Goal: Information Seeking & Learning: Check status

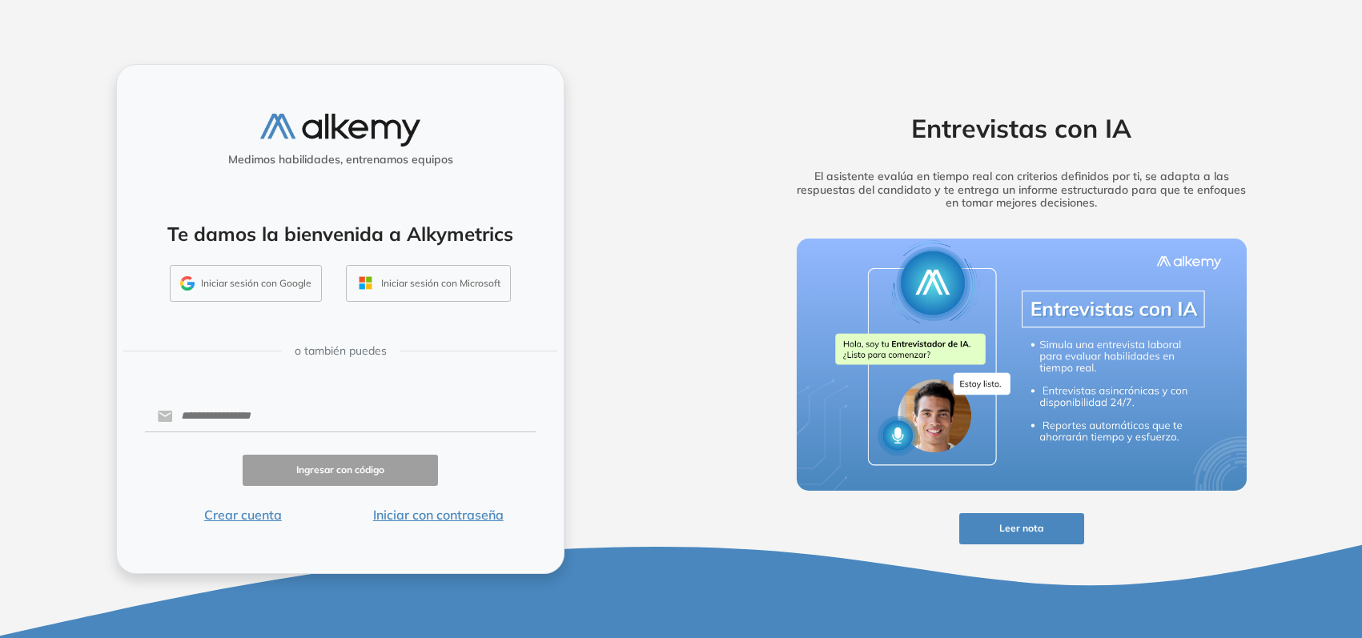
click at [282, 282] on button "Iniciar sesión con Google" at bounding box center [246, 283] width 152 height 37
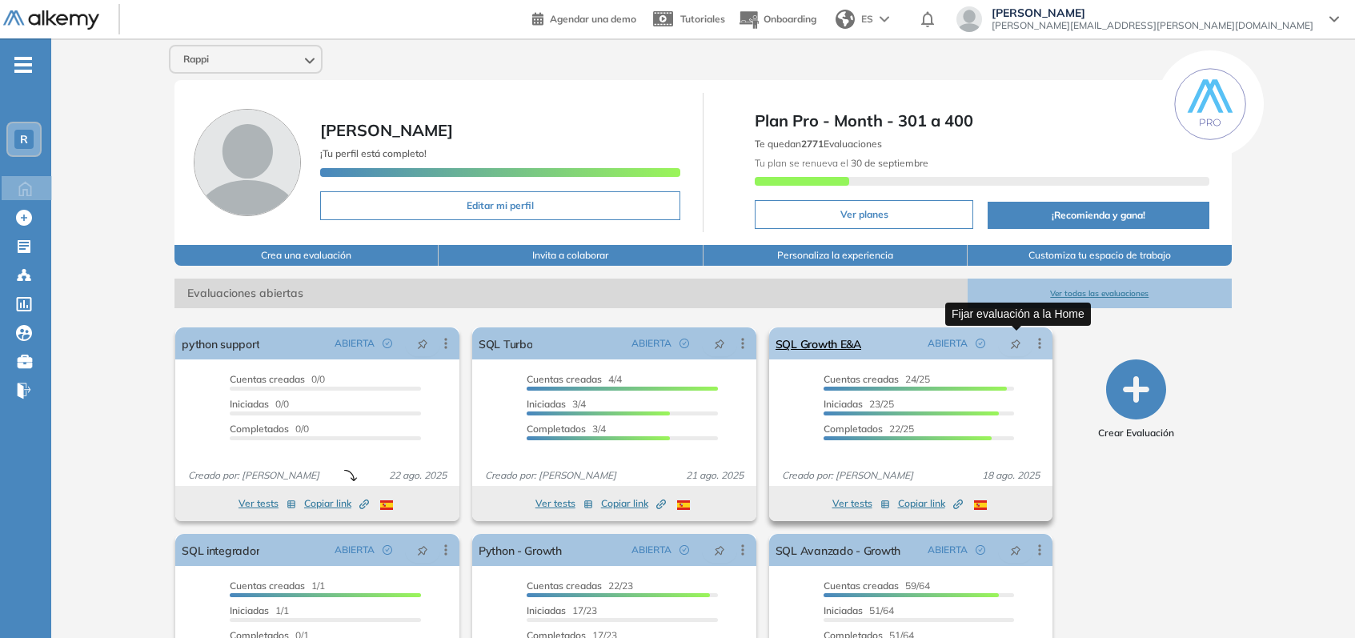
scroll to position [109, 0]
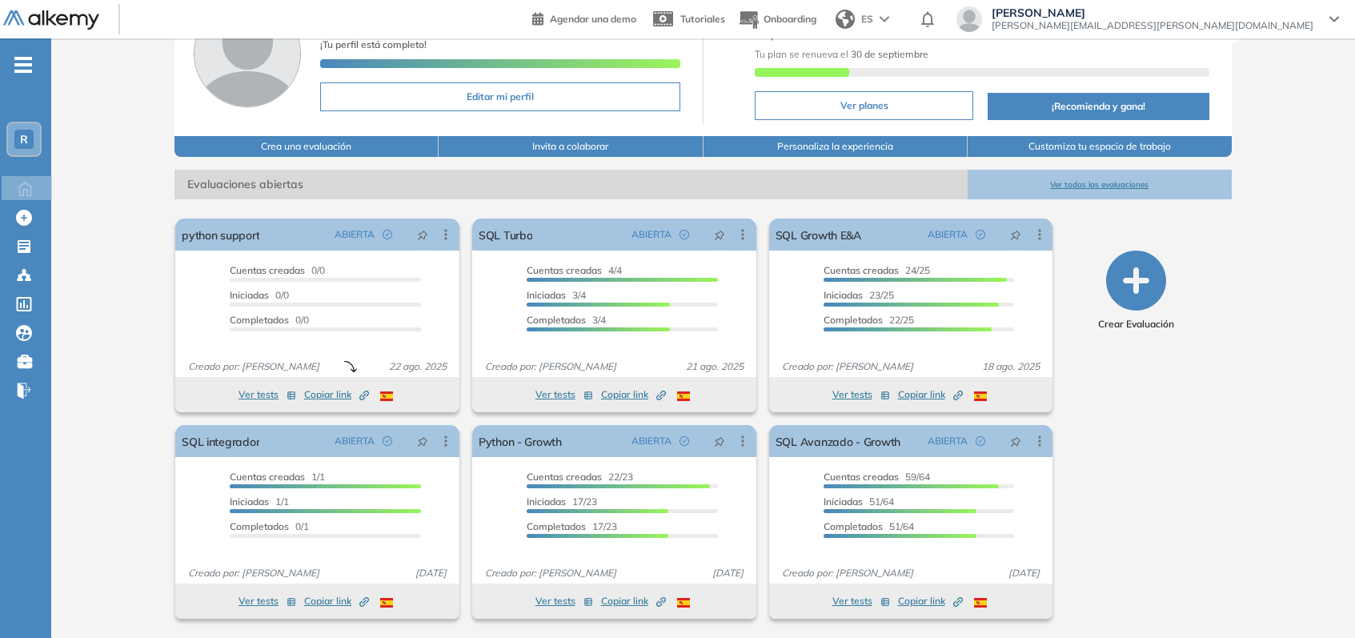
click at [1127, 187] on button "Ver todas las evaluaciones" at bounding box center [1100, 185] width 264 height 30
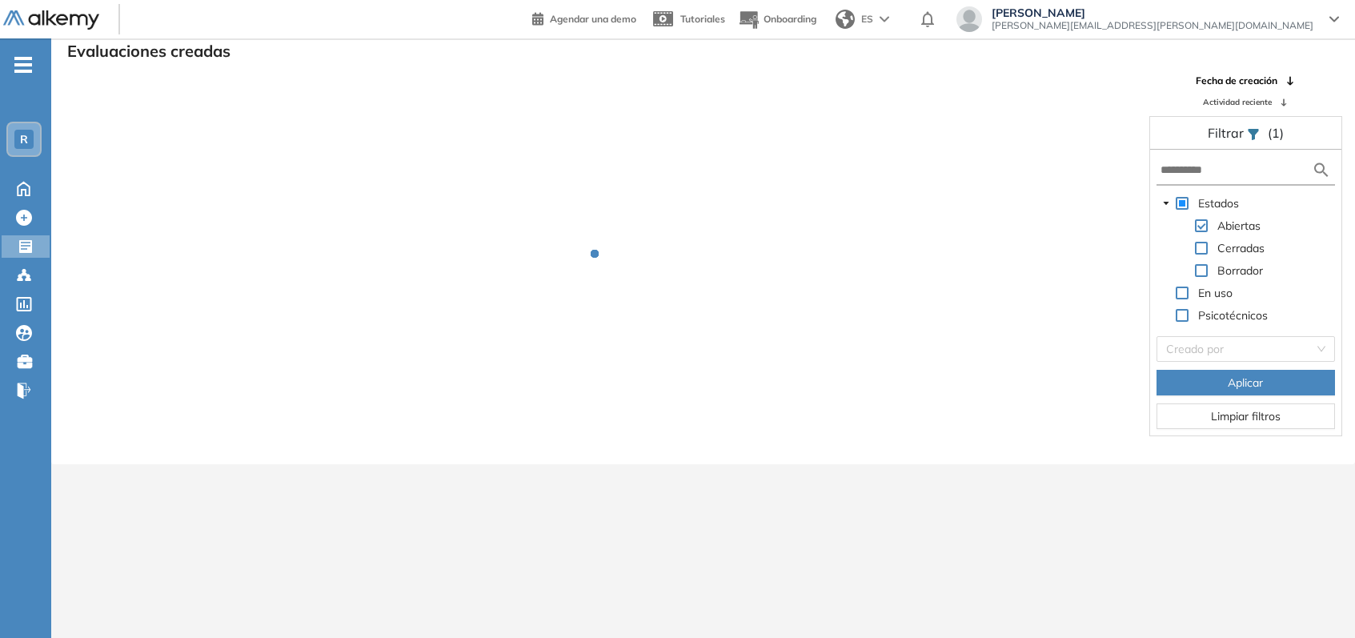
scroll to position [38, 0]
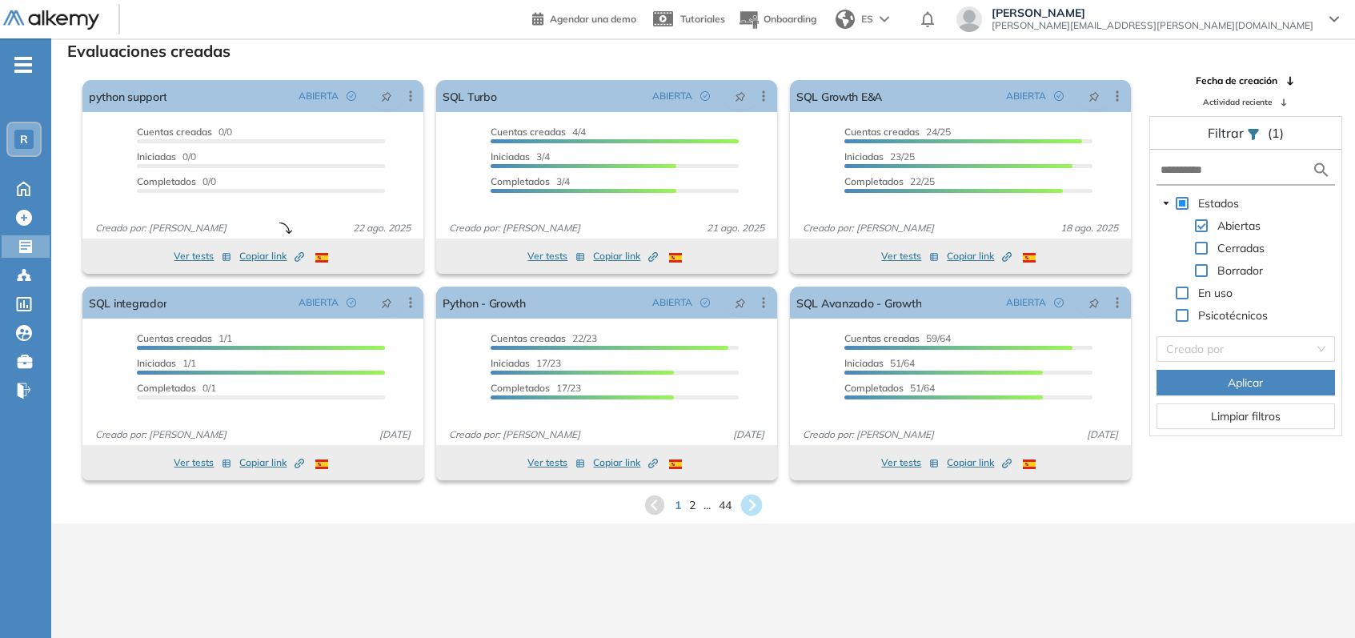
click at [751, 507] on icon at bounding box center [752, 506] width 22 height 22
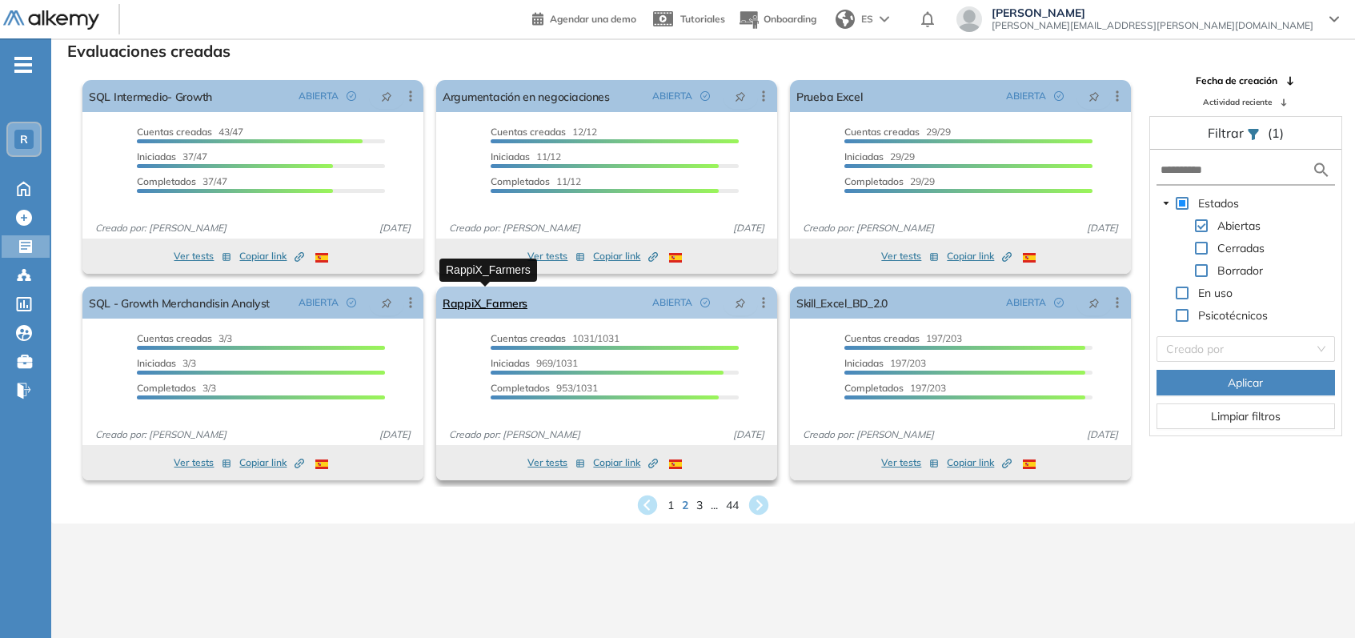
click at [502, 301] on link "RappiX_Farmers" at bounding box center [485, 303] width 85 height 32
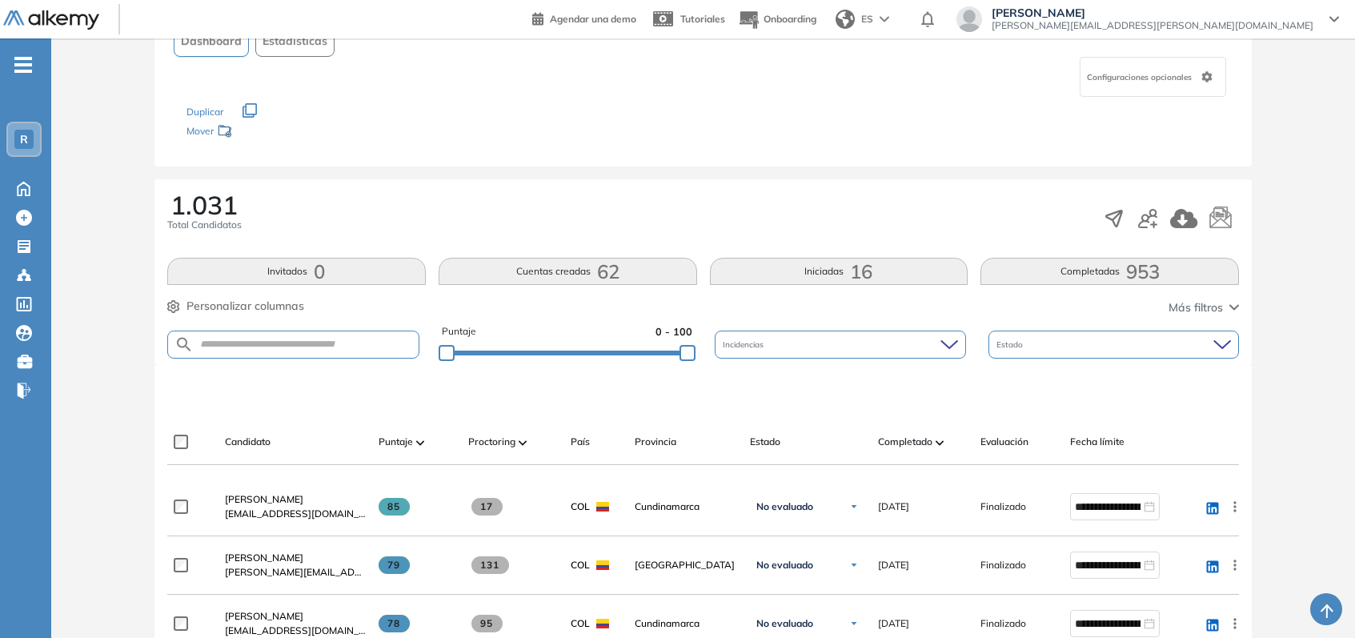
scroll to position [124, 0]
click at [396, 342] on input "text" at bounding box center [306, 344] width 225 height 12
type input "********"
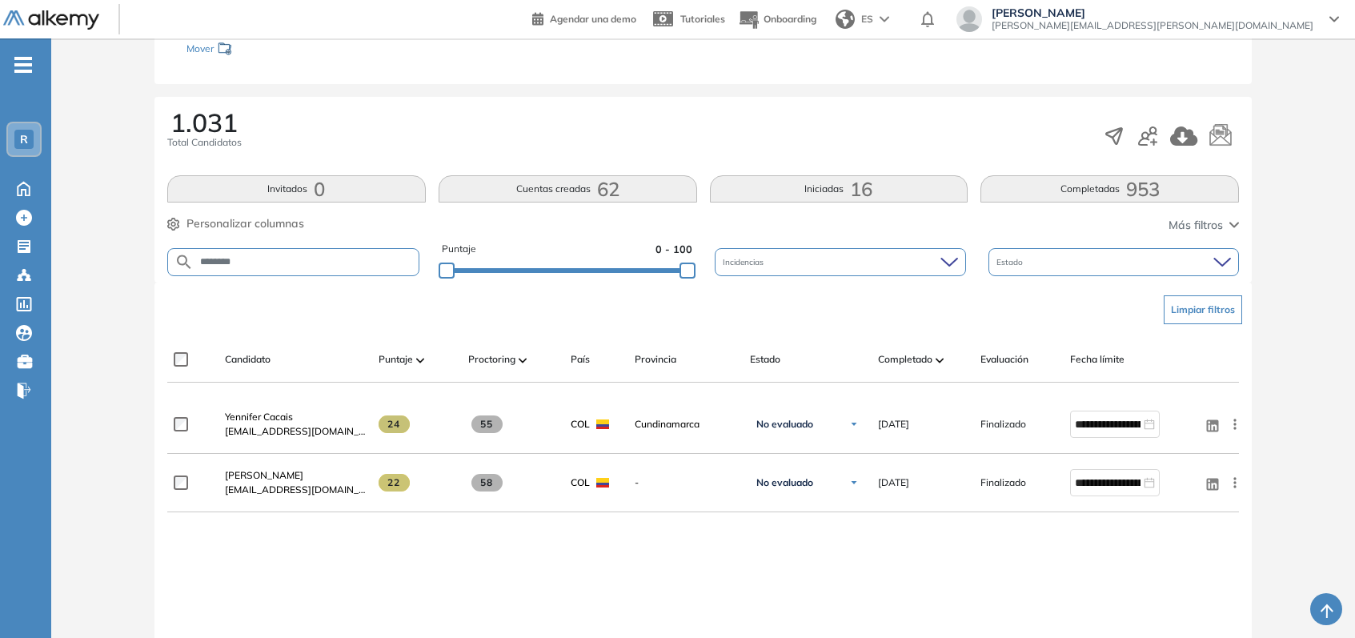
scroll to position [207, 0]
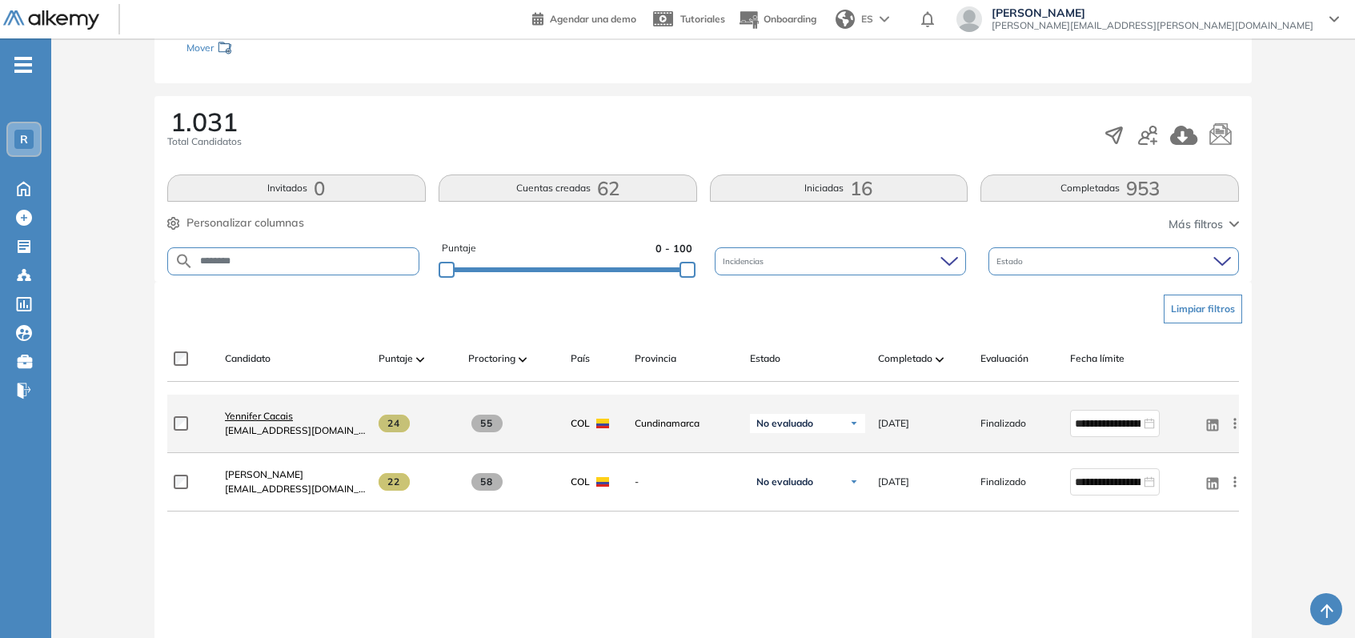
click at [283, 419] on span "Yennifer Cacais" at bounding box center [259, 416] width 68 height 12
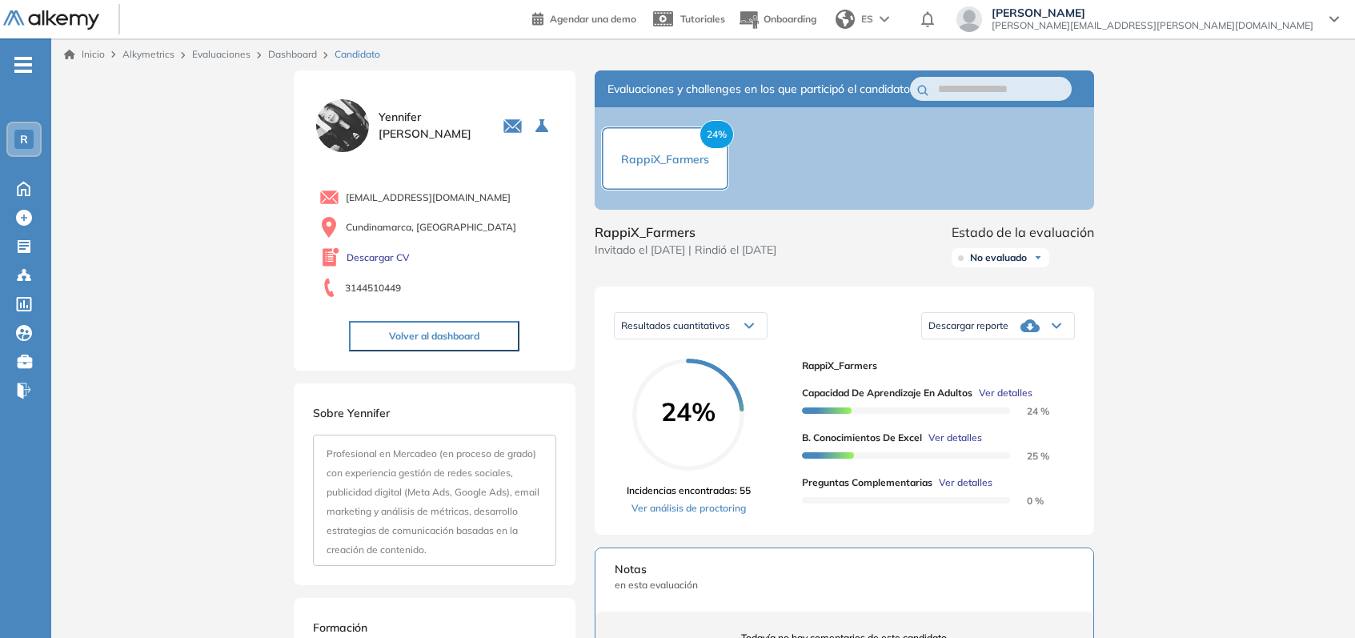
click at [976, 445] on span "Ver detalles" at bounding box center [956, 438] width 54 height 14
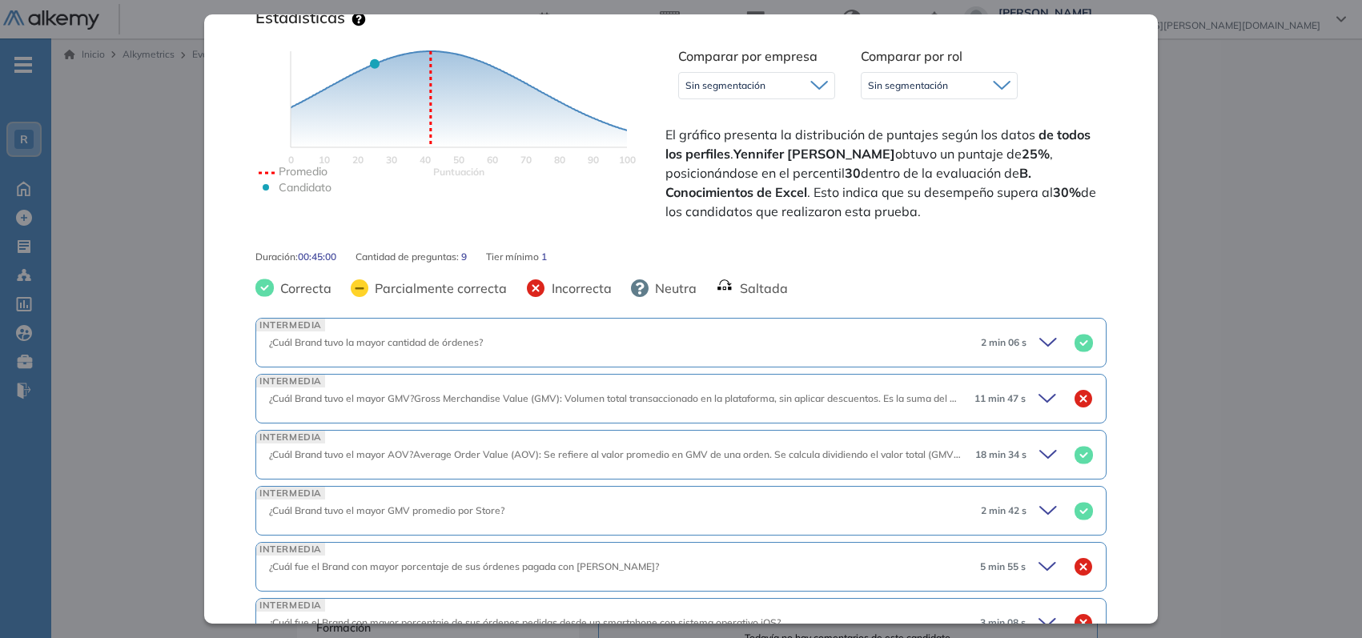
scroll to position [388, 0]
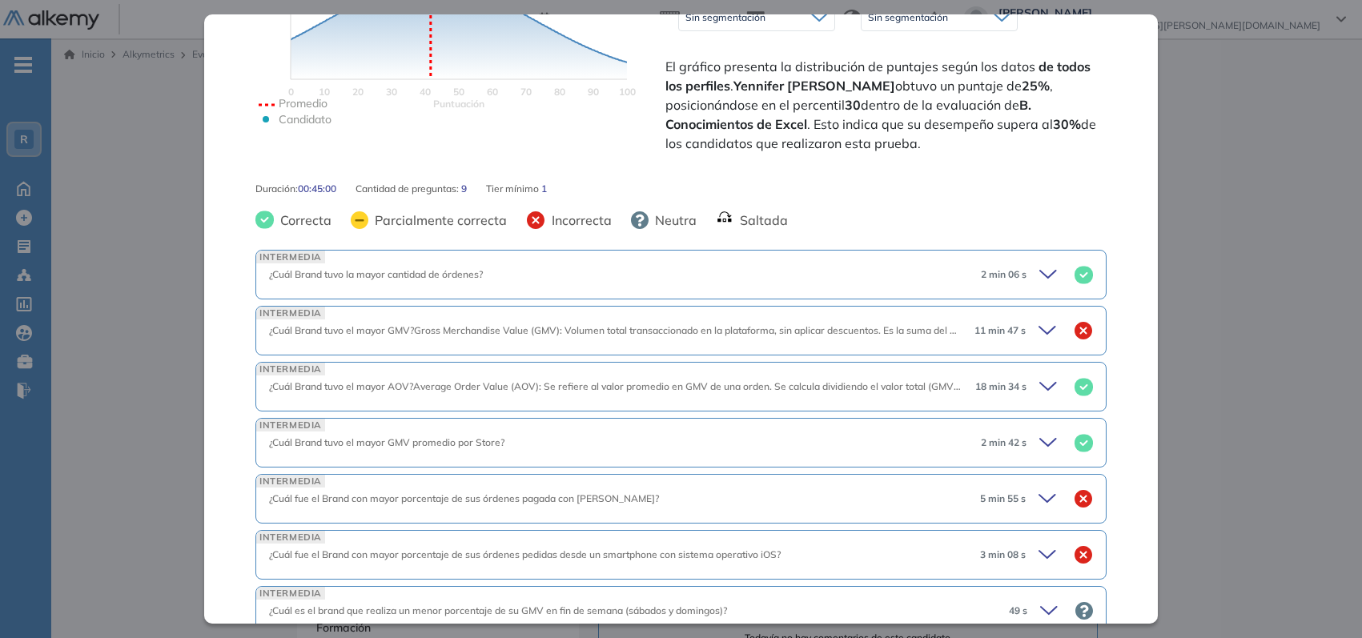
click at [1039, 380] on icon at bounding box center [1050, 386] width 22 height 22
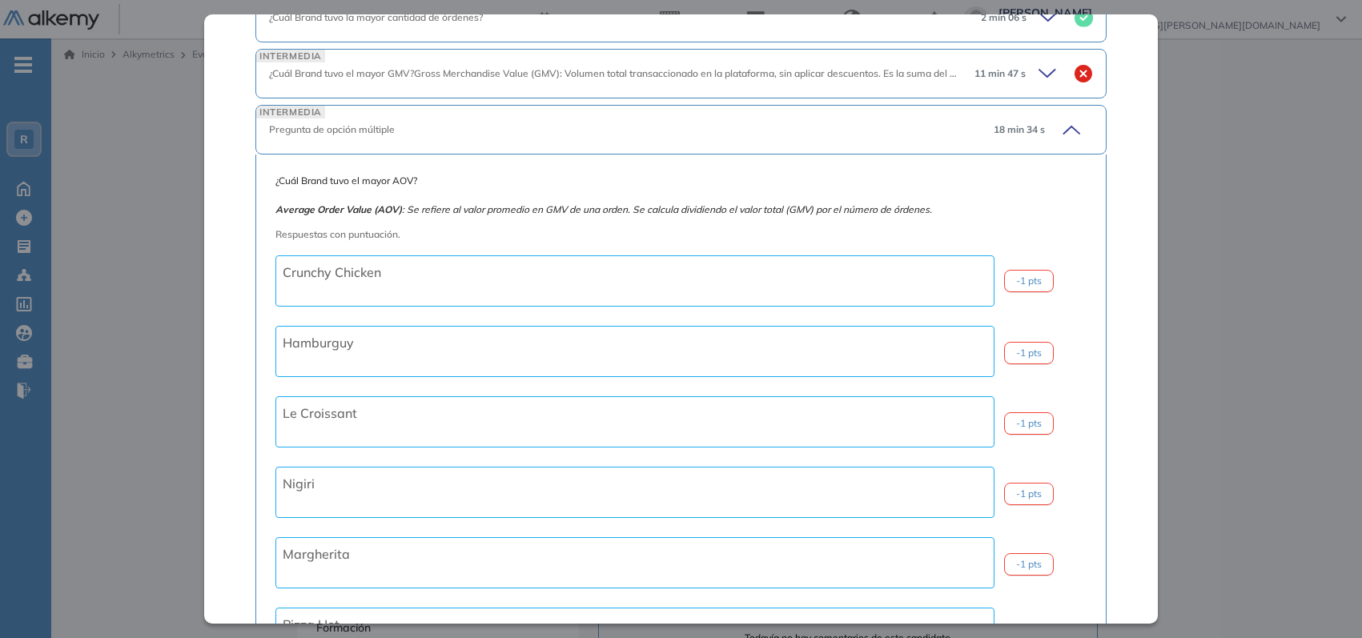
scroll to position [646, 0]
click at [1063, 128] on icon at bounding box center [1071, 129] width 16 height 7
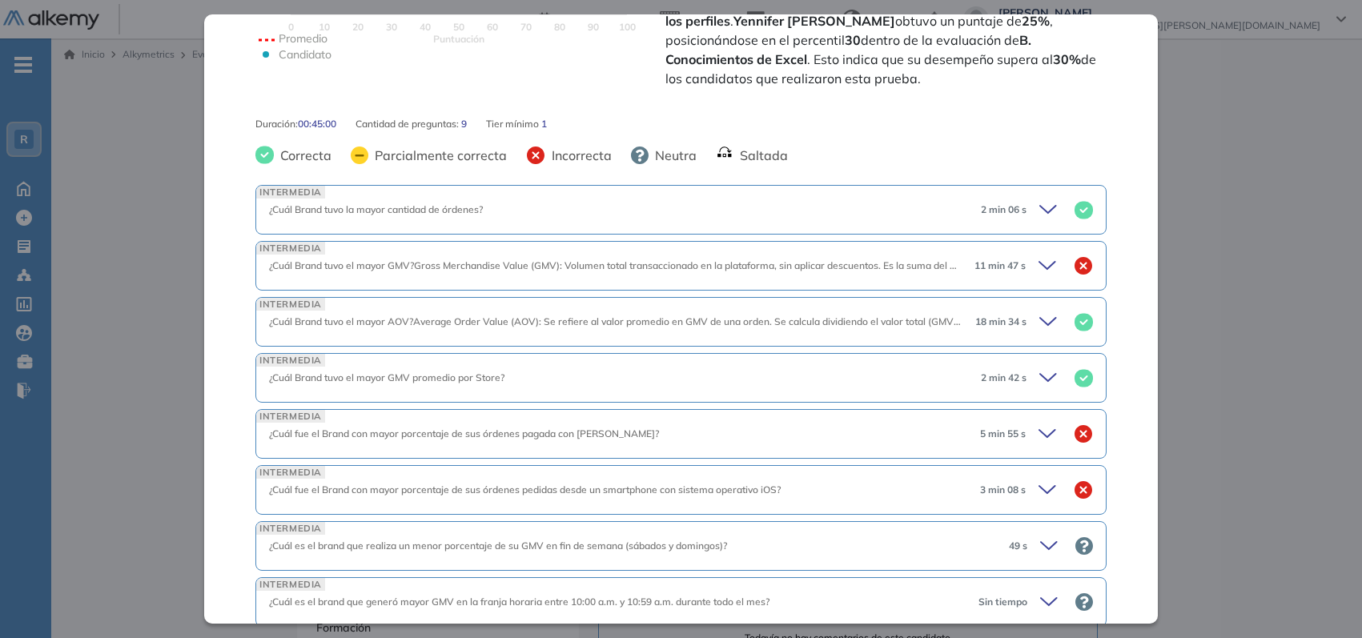
scroll to position [452, 0]
click at [1038, 435] on icon at bounding box center [1049, 434] width 22 height 22
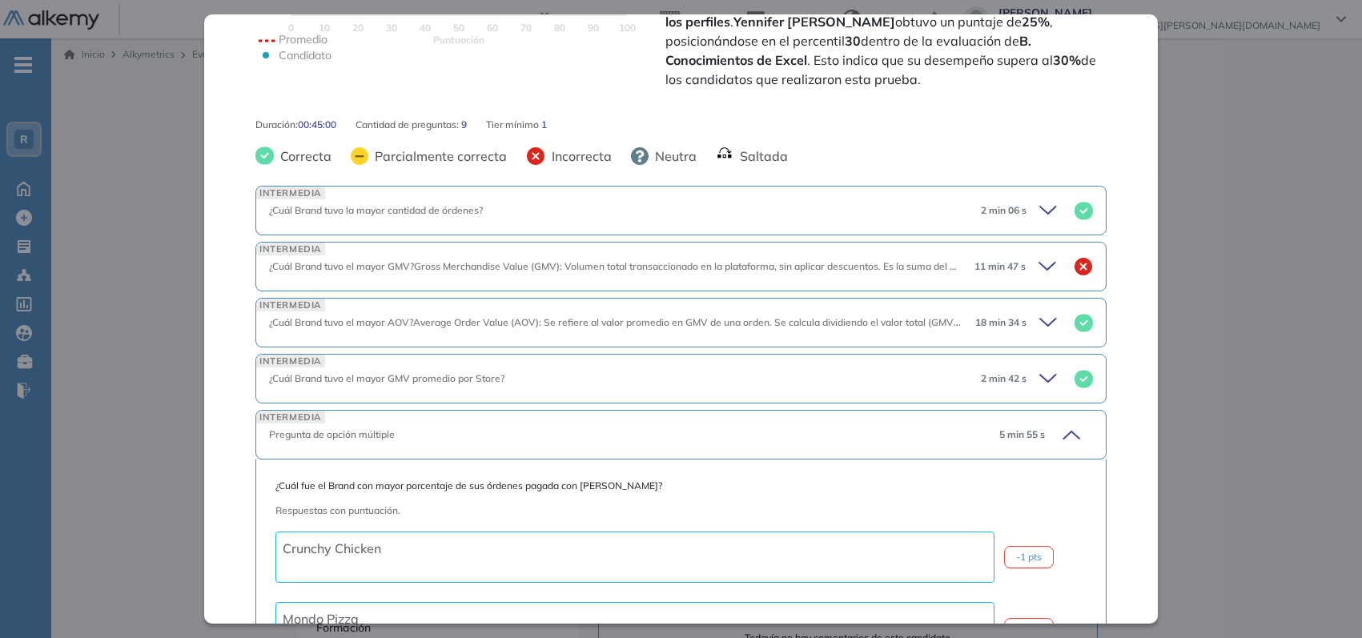
click at [1034, 435] on div "5 min 55 s" at bounding box center [1039, 434] width 106 height 22
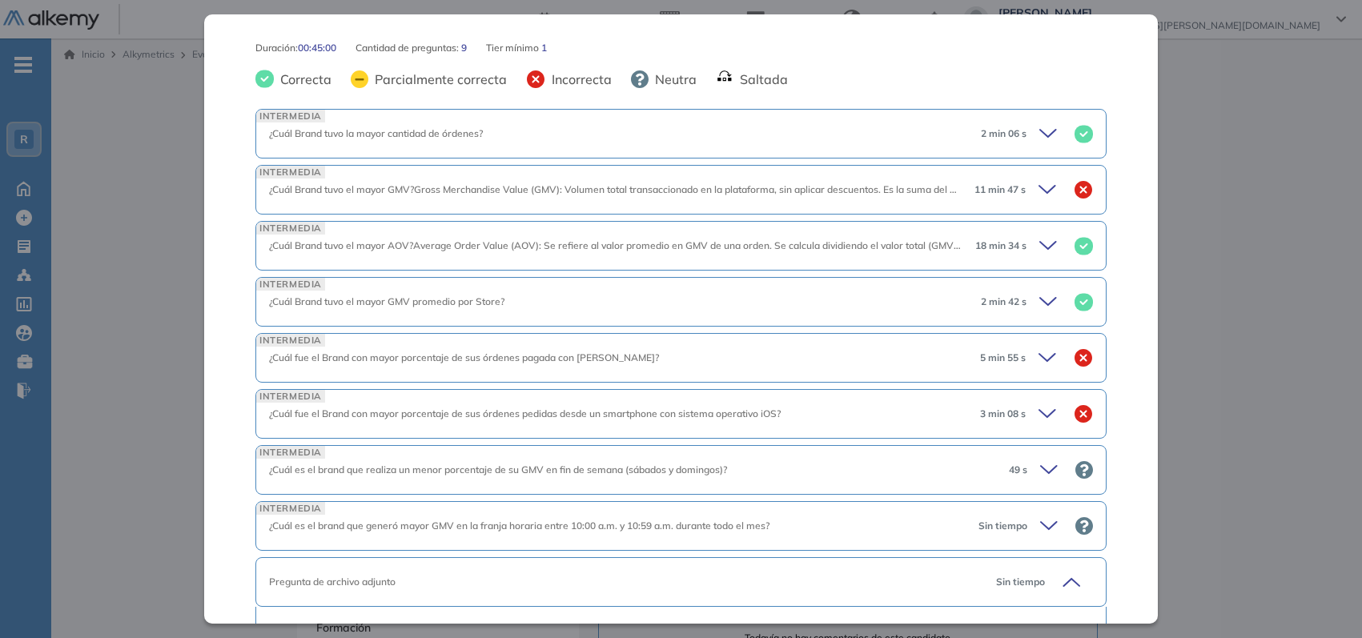
scroll to position [528, 0]
click at [1053, 343] on div "INTERMEDIA ¿Cuál fue el Brand con mayor porcentaje de sus órdenes pagada con [P…" at bounding box center [680, 359] width 851 height 50
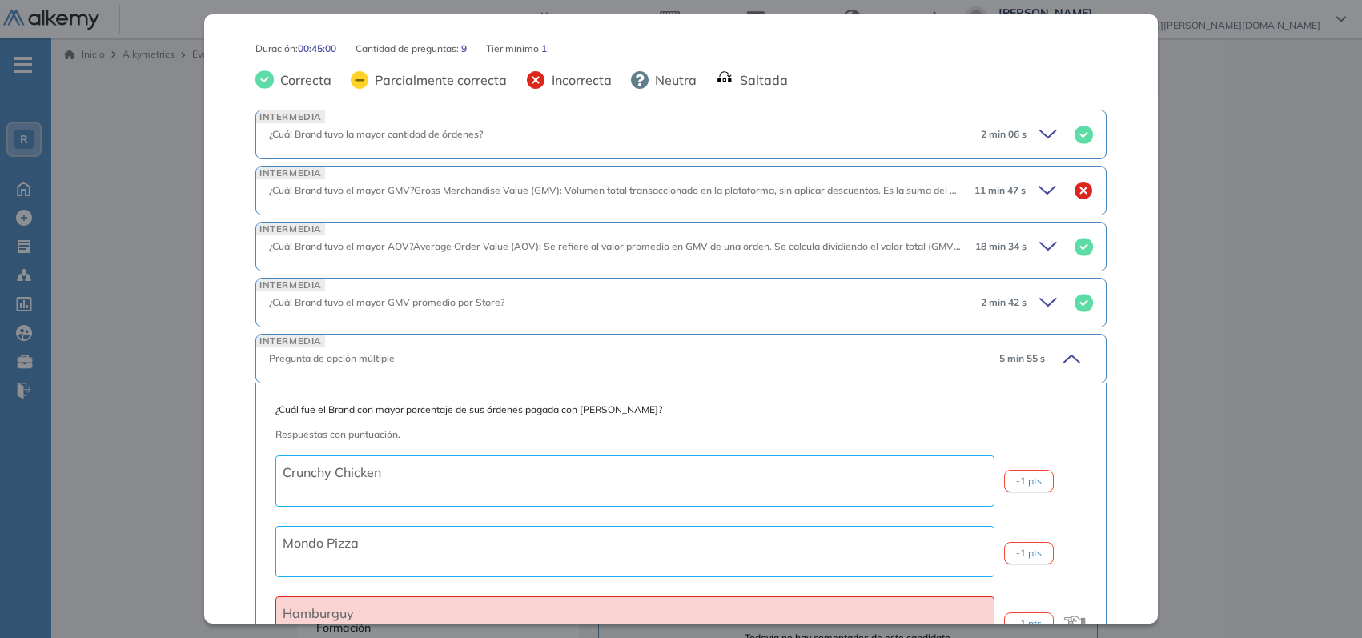
scroll to position [0, 0]
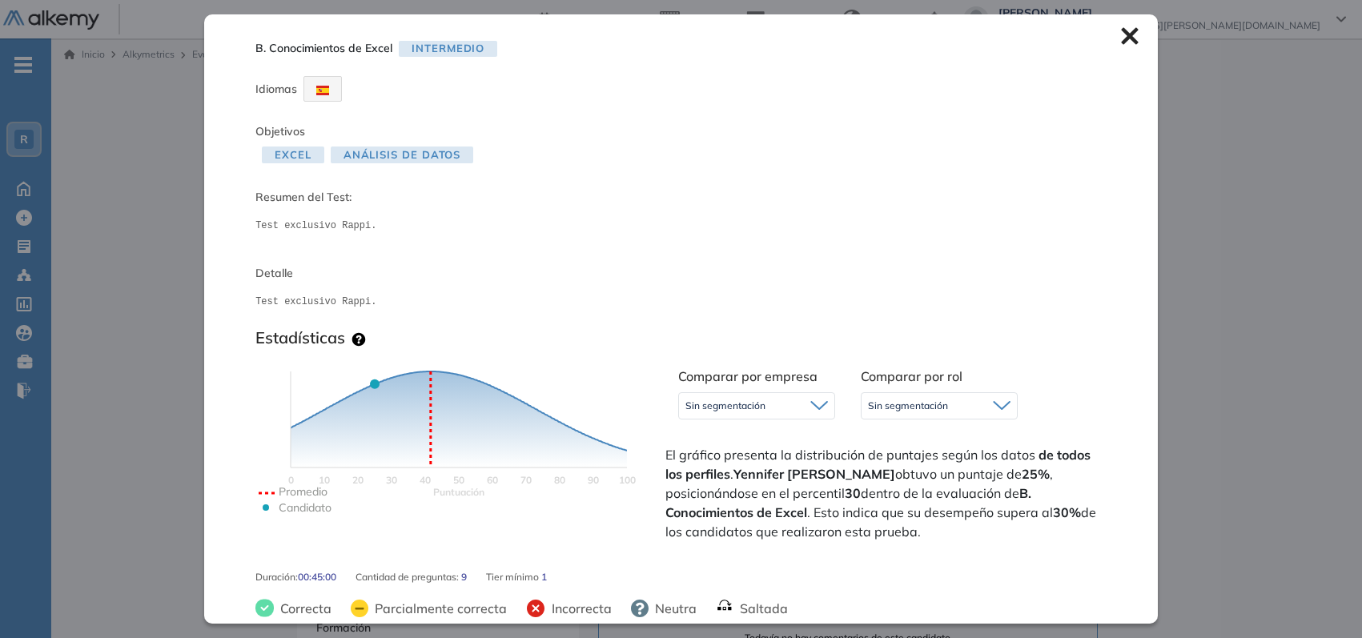
click at [1125, 32] on icon at bounding box center [1130, 36] width 18 height 18
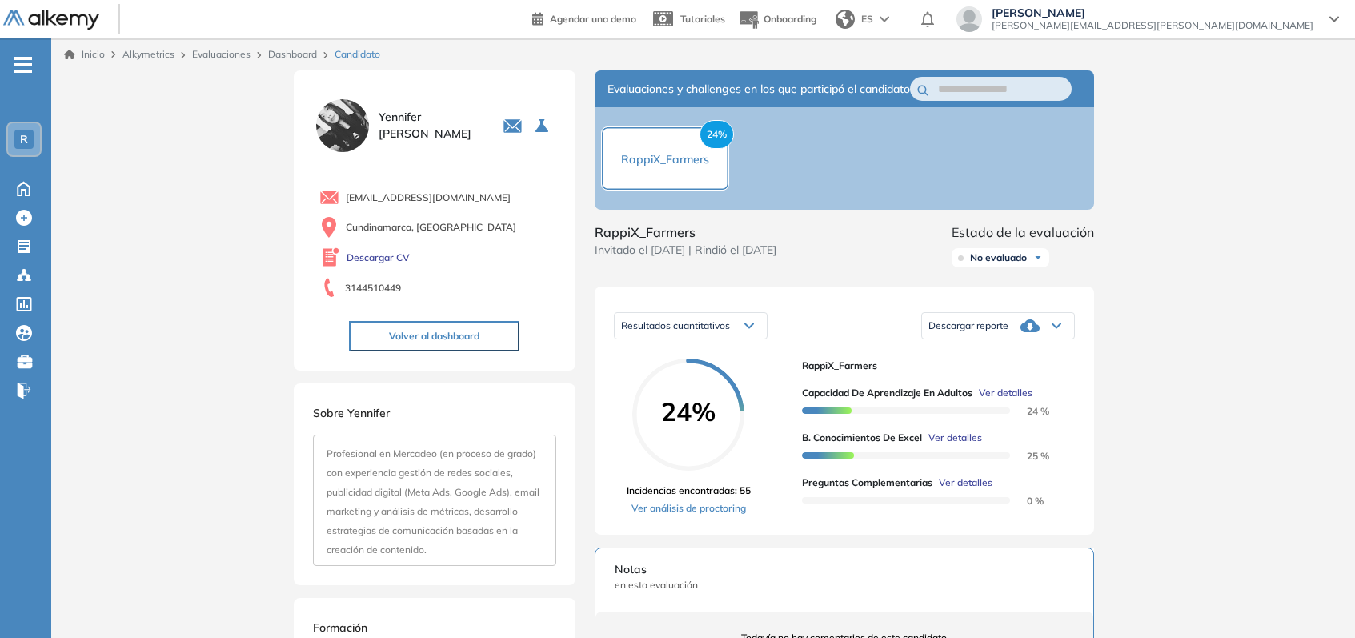
click at [1008, 400] on span "Ver detalles" at bounding box center [1006, 393] width 54 height 14
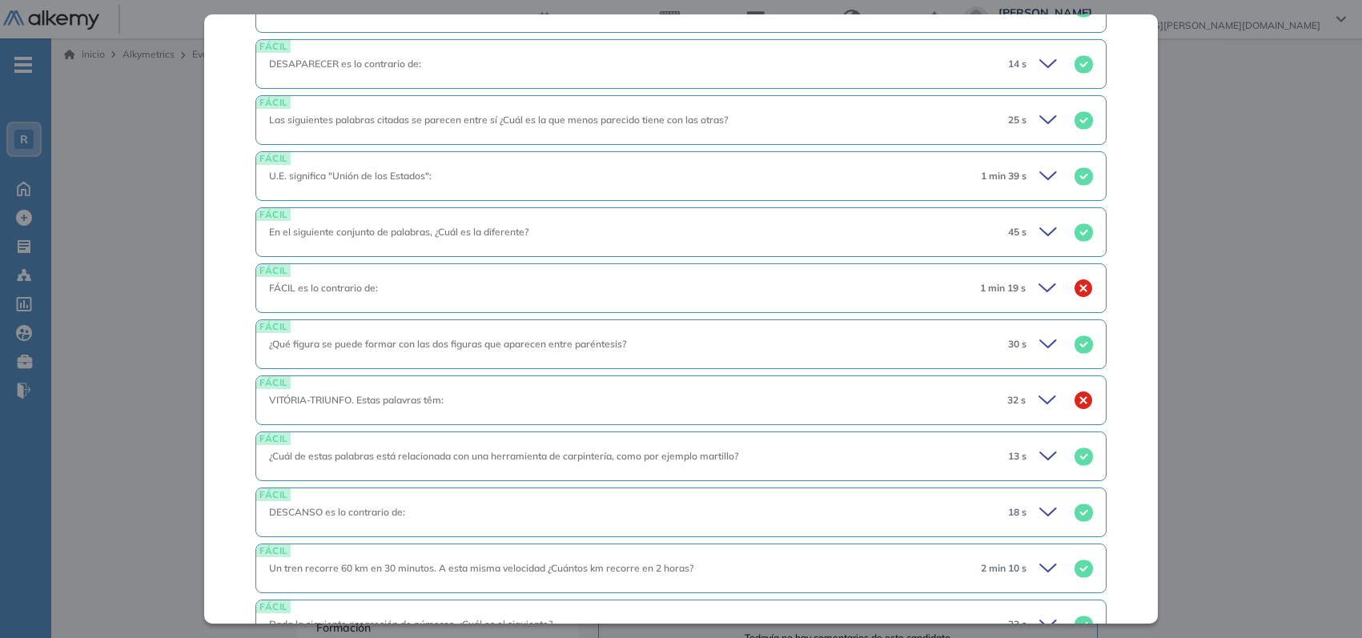
scroll to position [754, 0]
click at [1038, 276] on icon at bounding box center [1049, 287] width 22 height 22
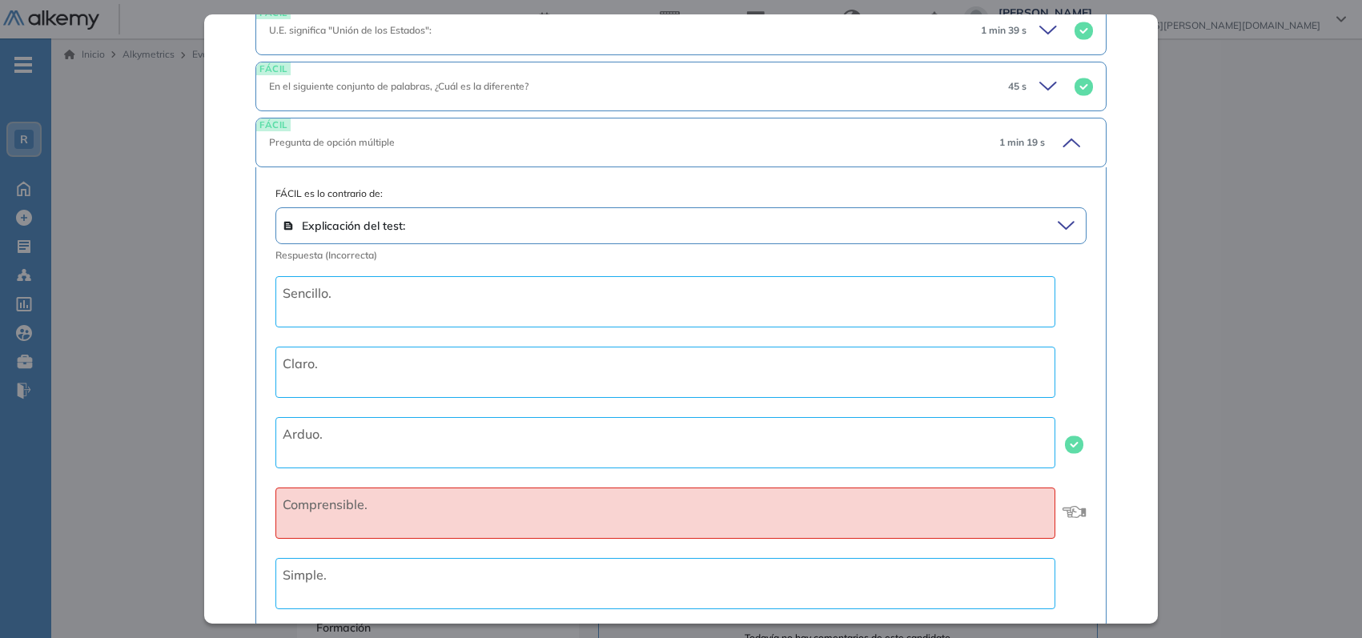
scroll to position [898, 0]
click at [1060, 215] on icon at bounding box center [1068, 226] width 22 height 22
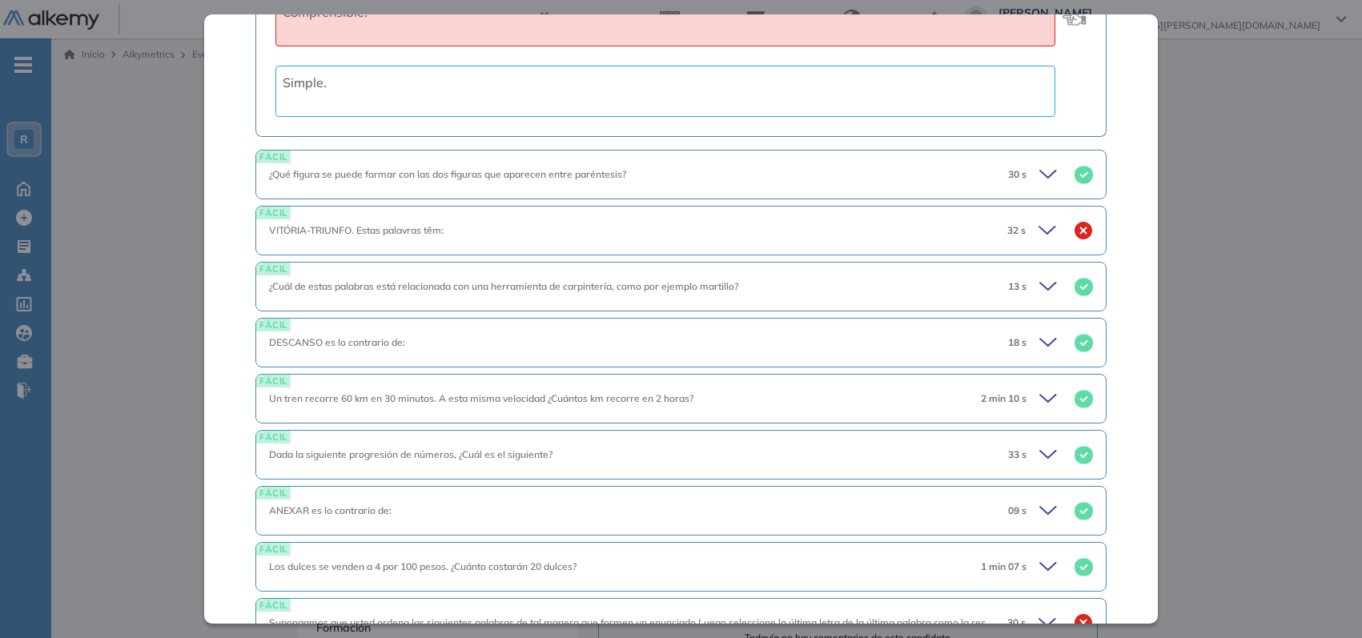
scroll to position [1426, 0]
click at [1038, 219] on icon at bounding box center [1049, 230] width 22 height 22
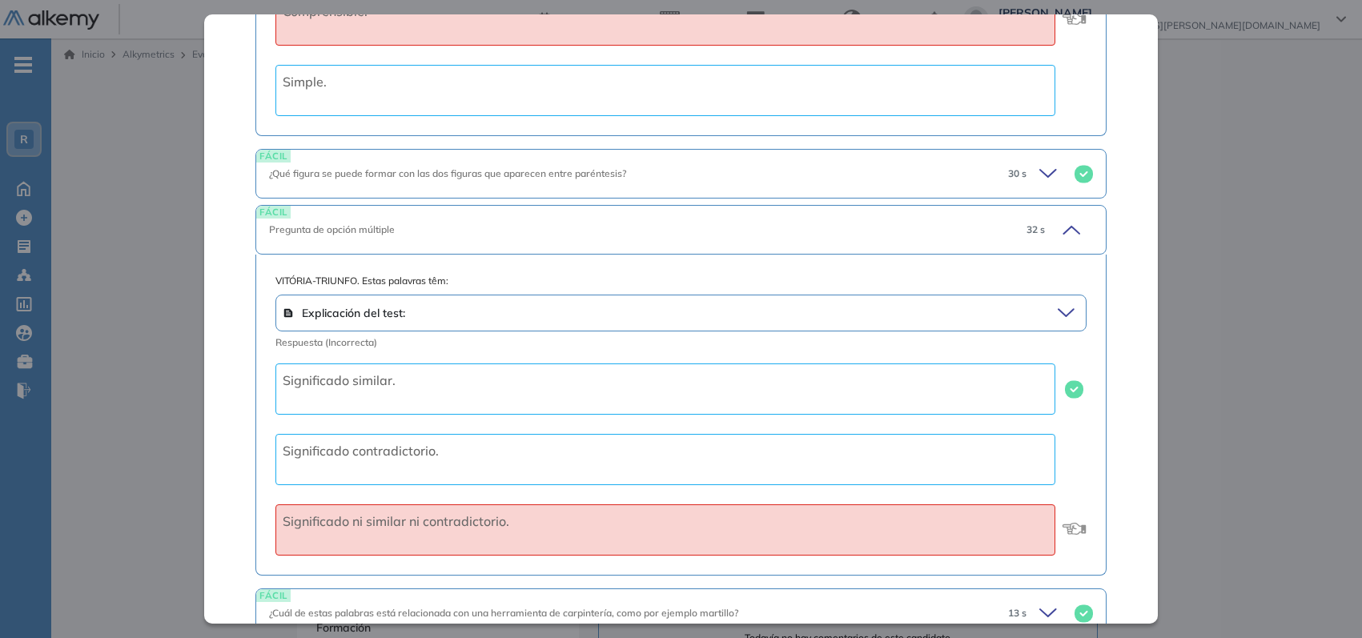
click at [1033, 219] on div "32 s" at bounding box center [1052, 230] width 79 height 22
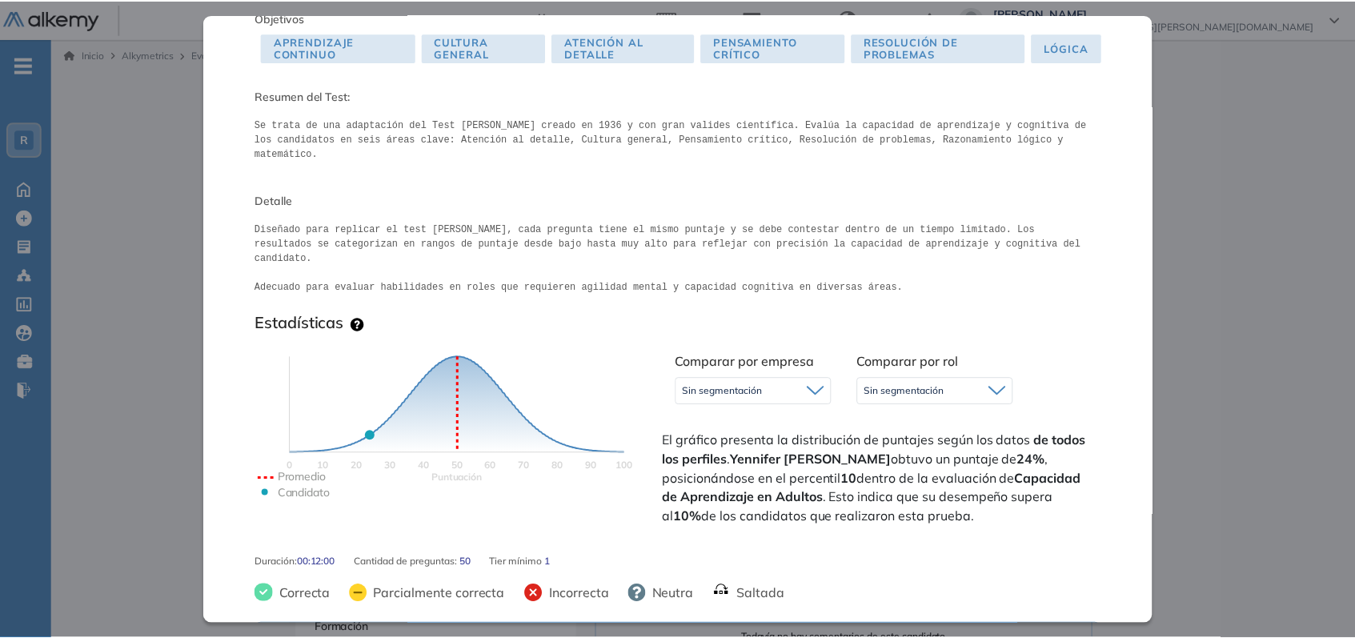
scroll to position [0, 0]
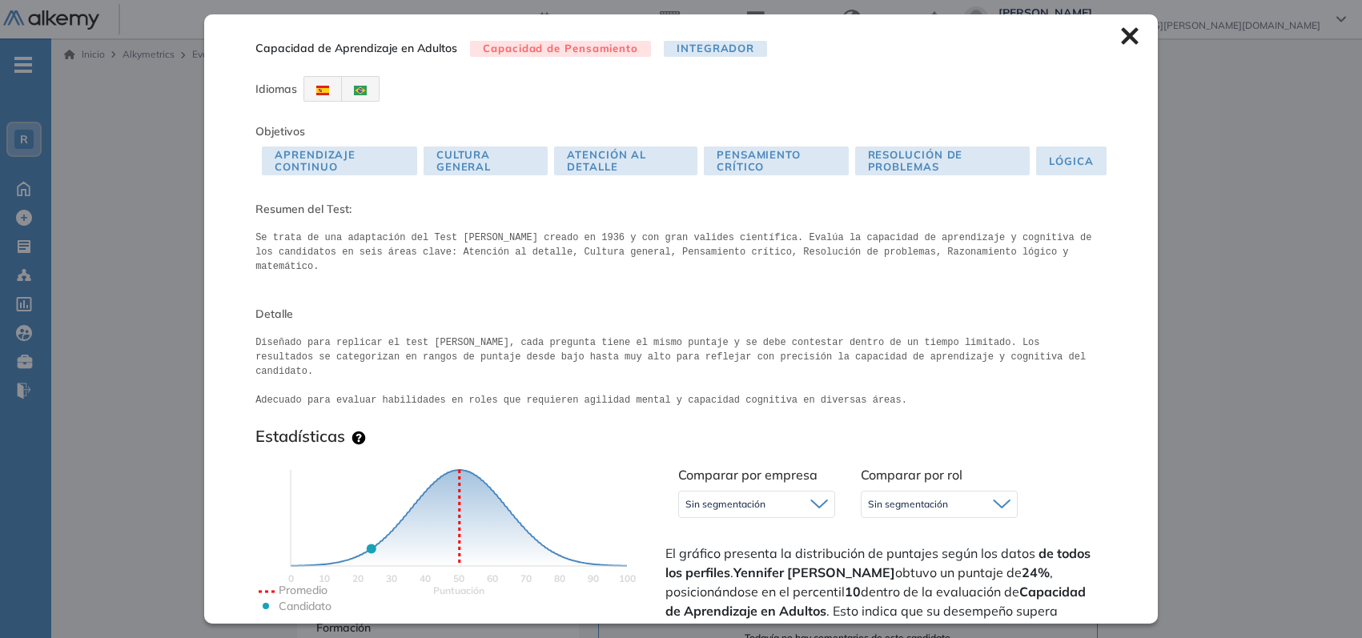
click at [1121, 37] on icon at bounding box center [1130, 36] width 18 height 18
